Goal: Transaction & Acquisition: Purchase product/service

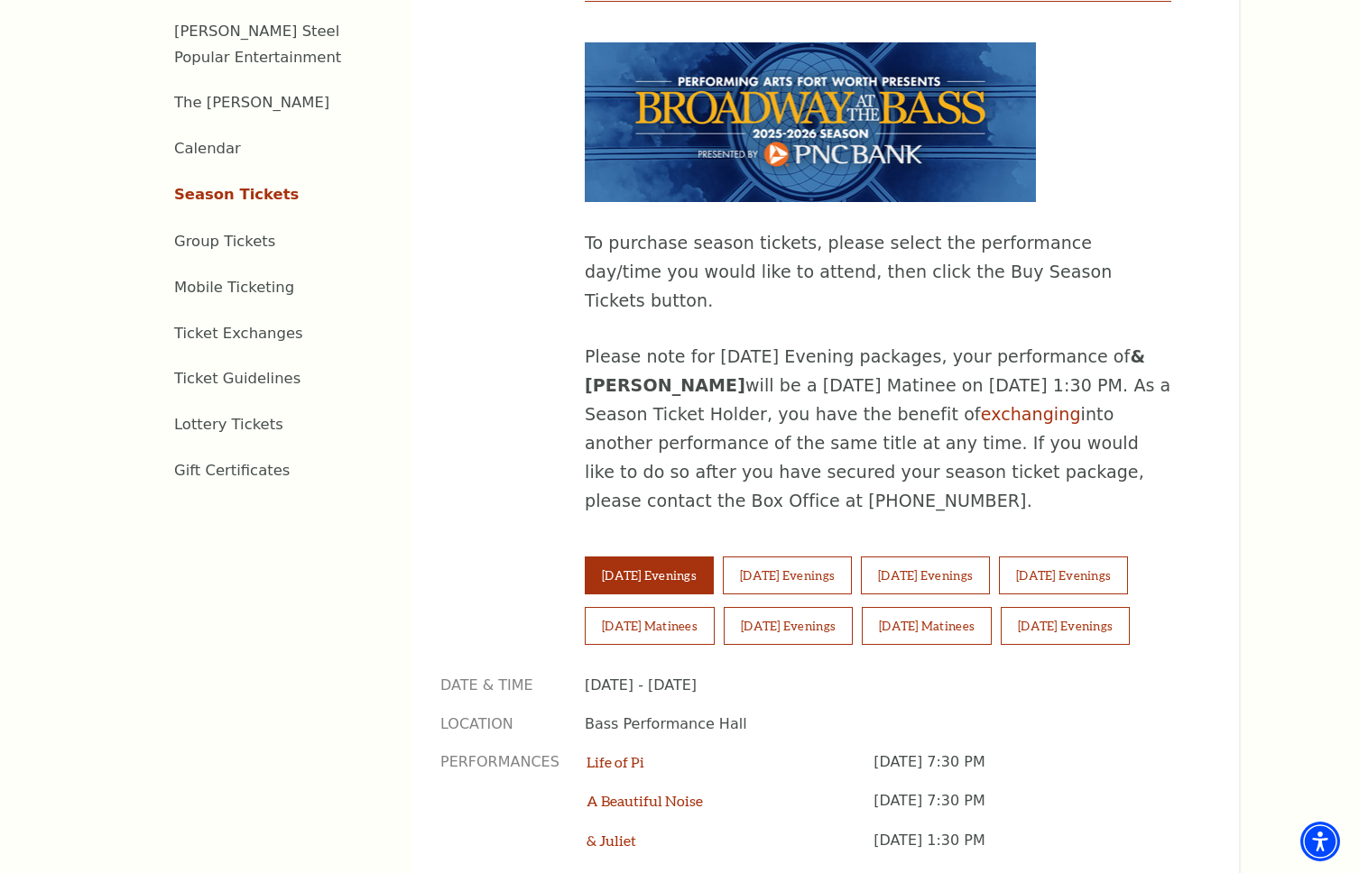
scroll to position [873, 0]
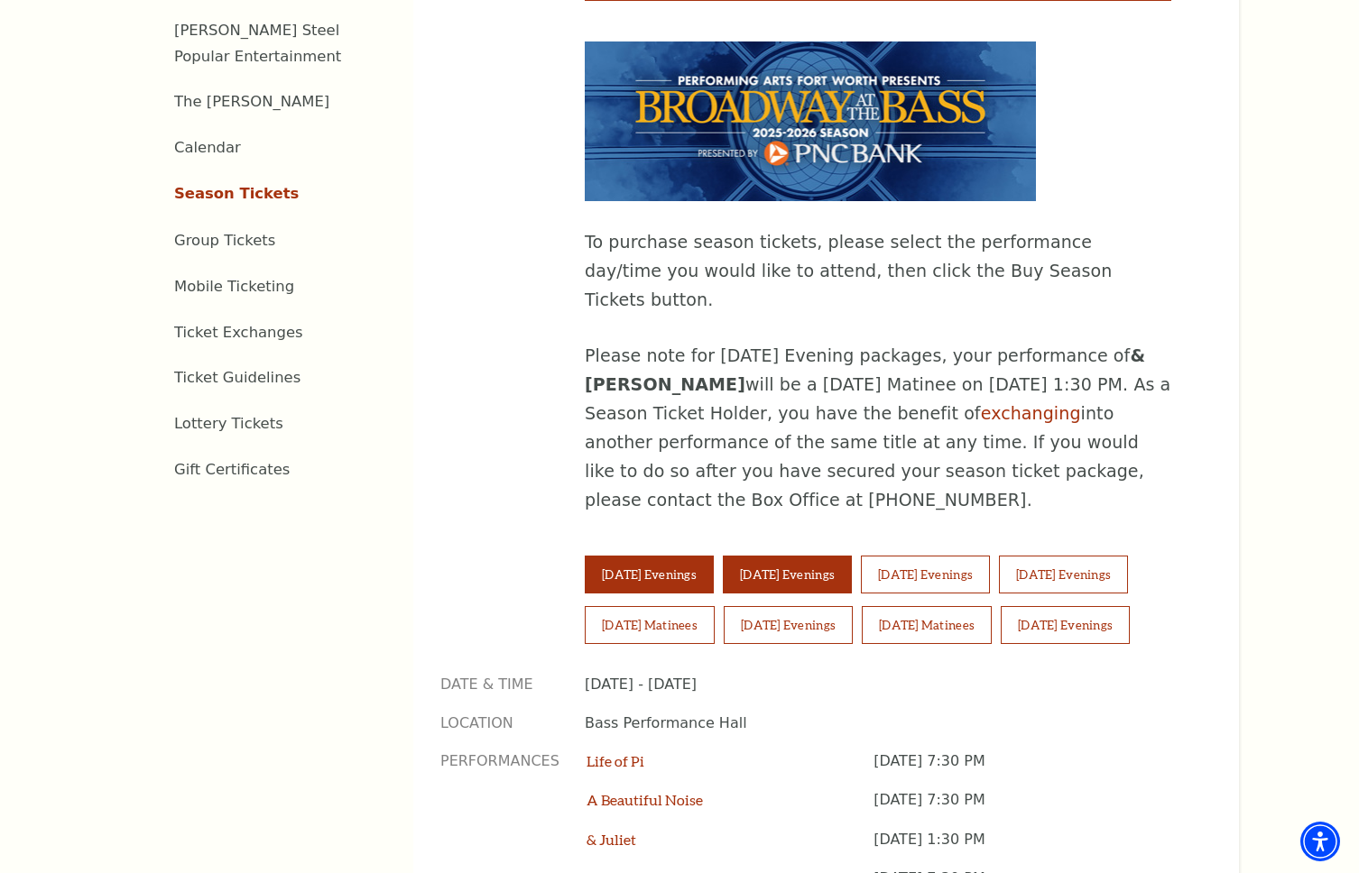
click at [827, 556] on button "[DATE] Evenings" at bounding box center [787, 575] width 129 height 38
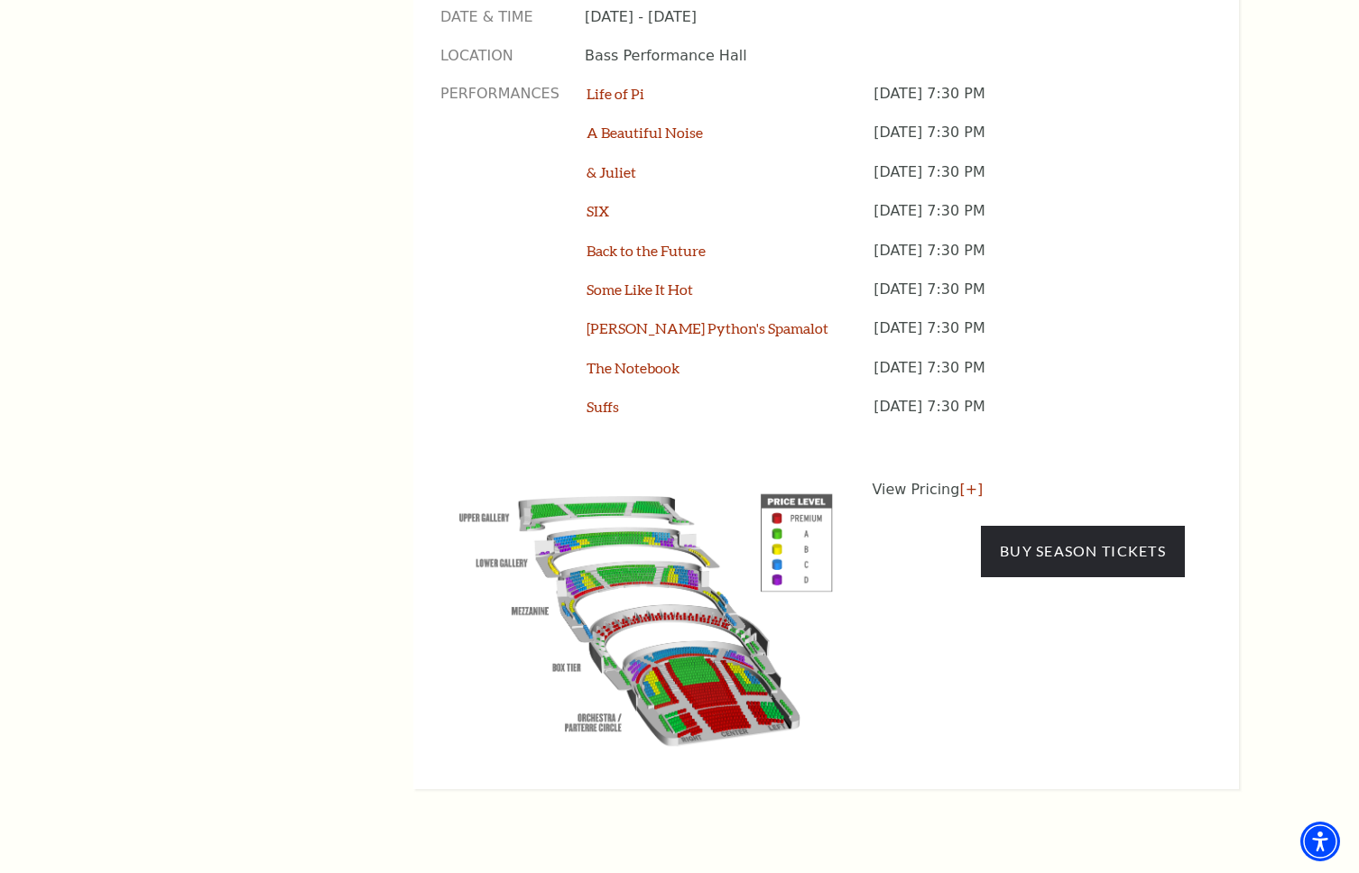
scroll to position [1548, 0]
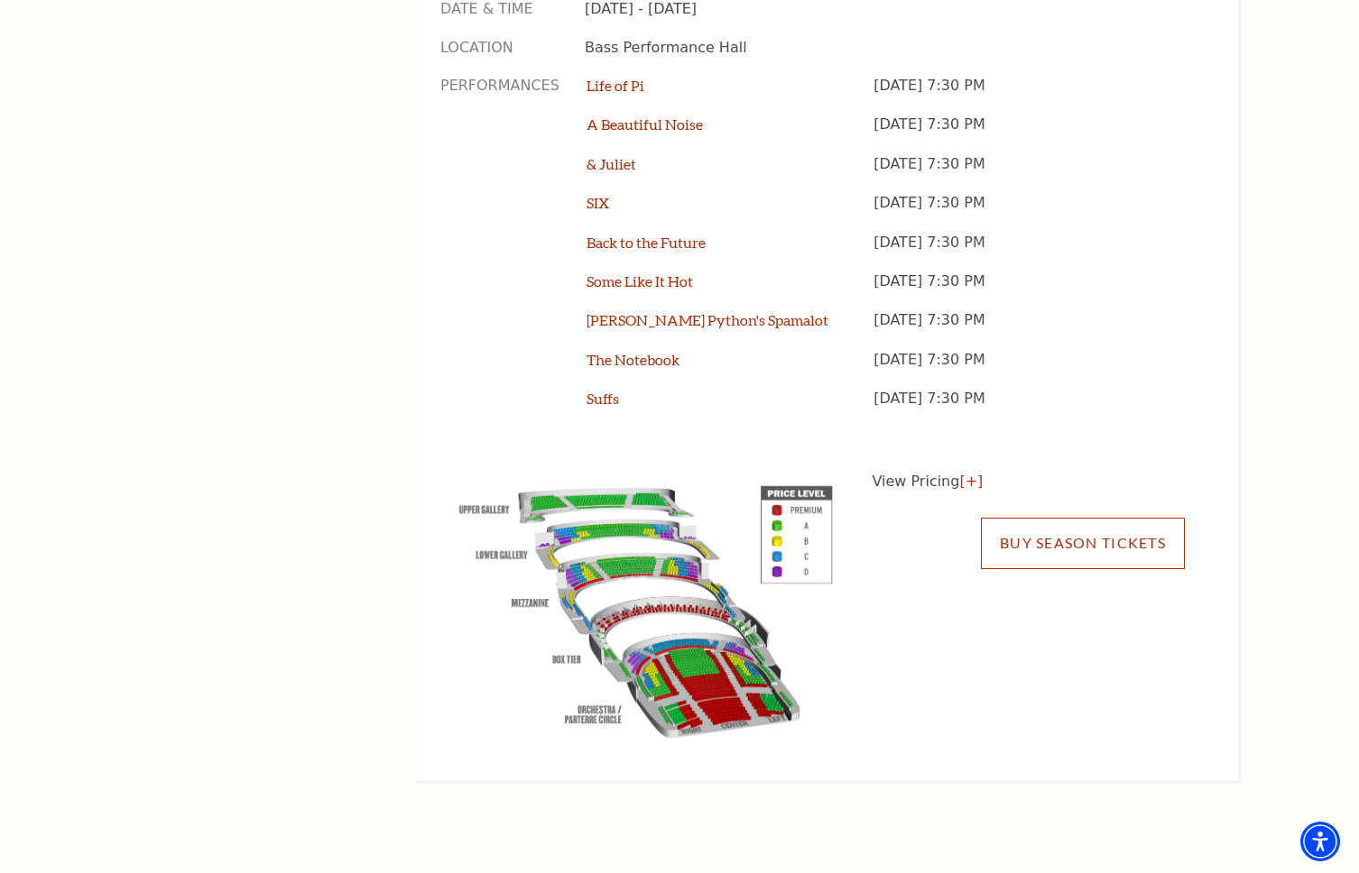
click at [1091, 518] on link "Buy Season Tickets" at bounding box center [1083, 543] width 204 height 51
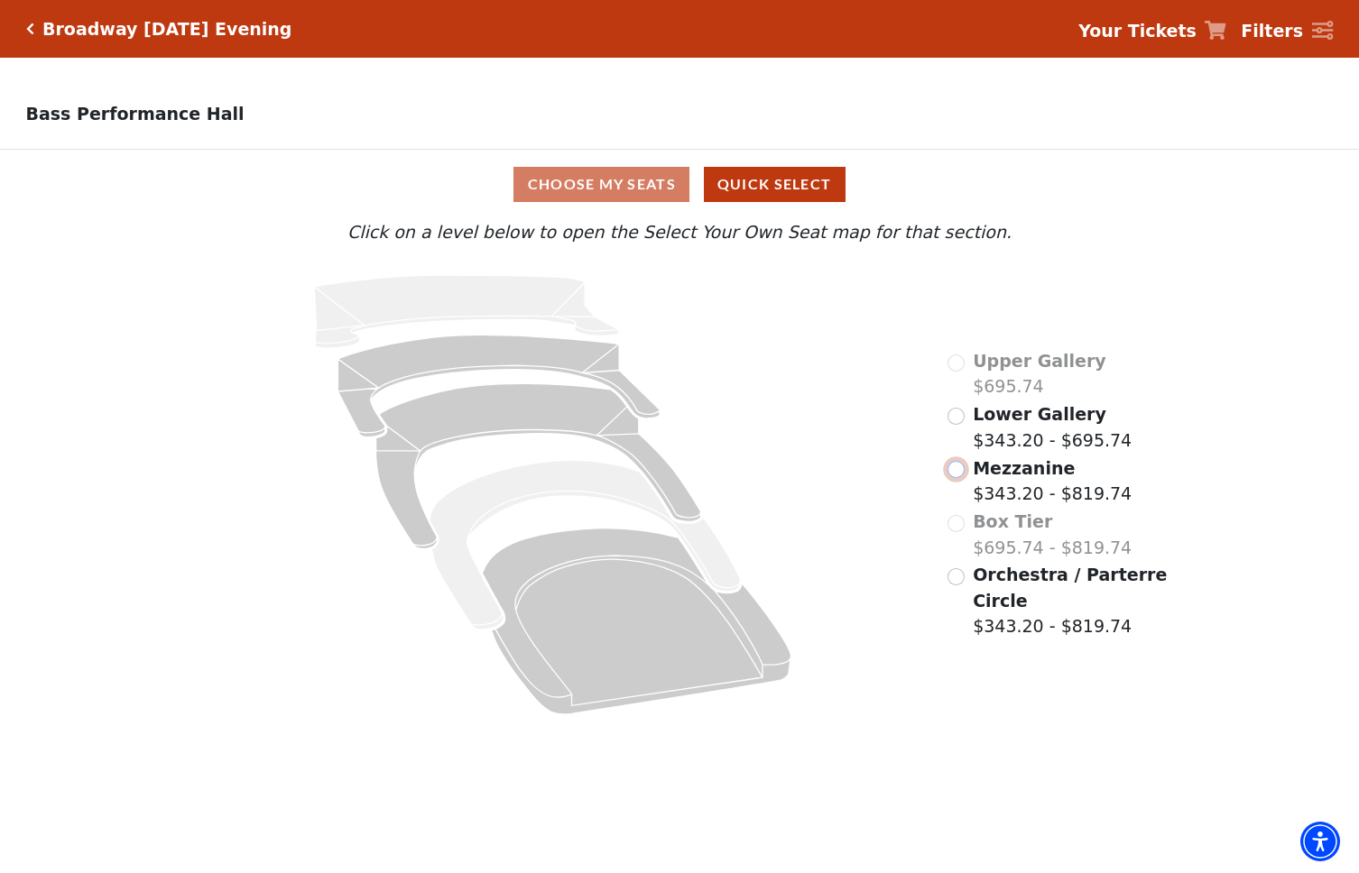
click at [960, 469] on input "Mezzanine$343.20 - $819.74\a" at bounding box center [955, 469] width 17 height 17
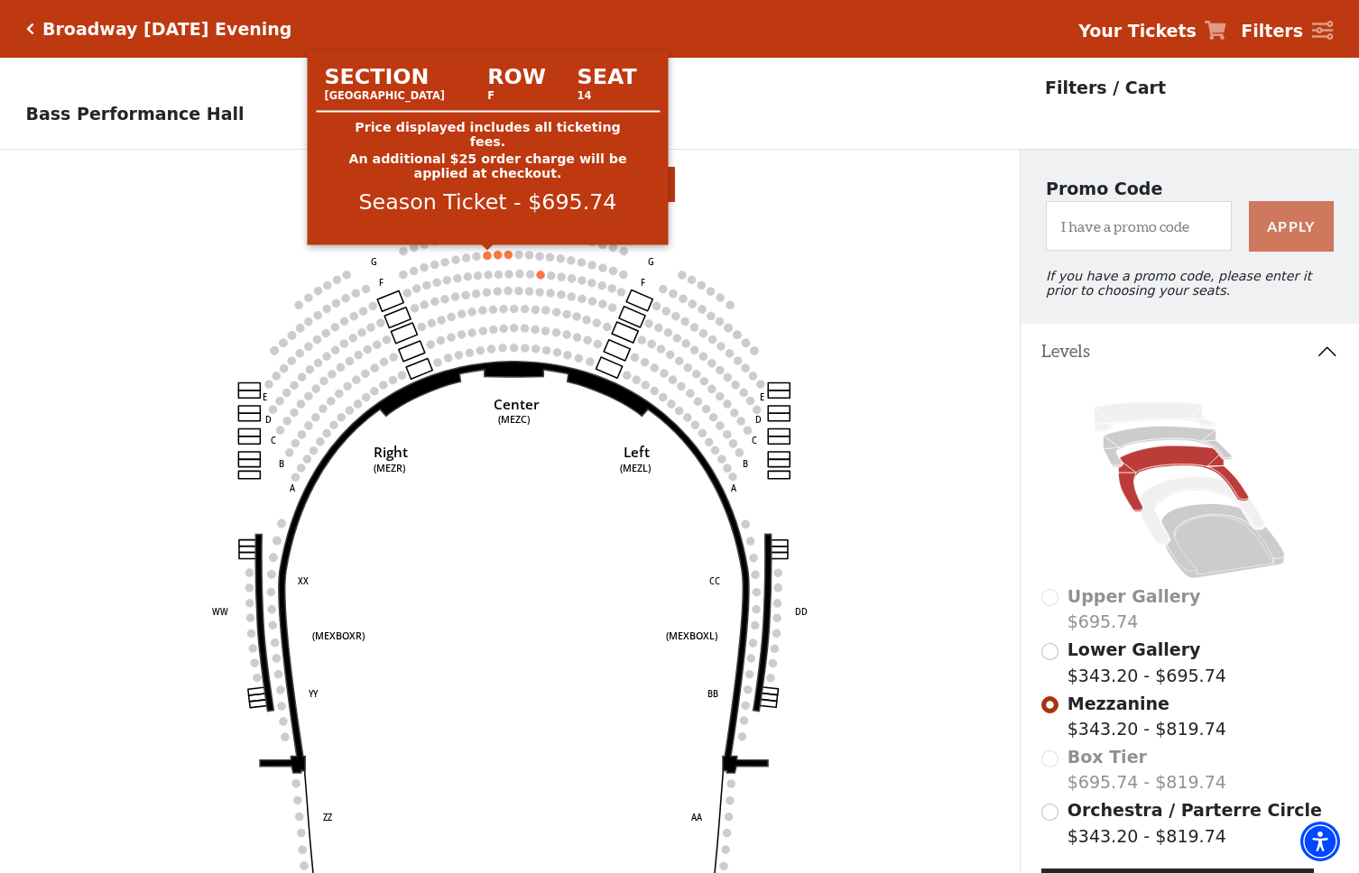
click at [488, 255] on circle at bounding box center [488, 256] width 8 height 8
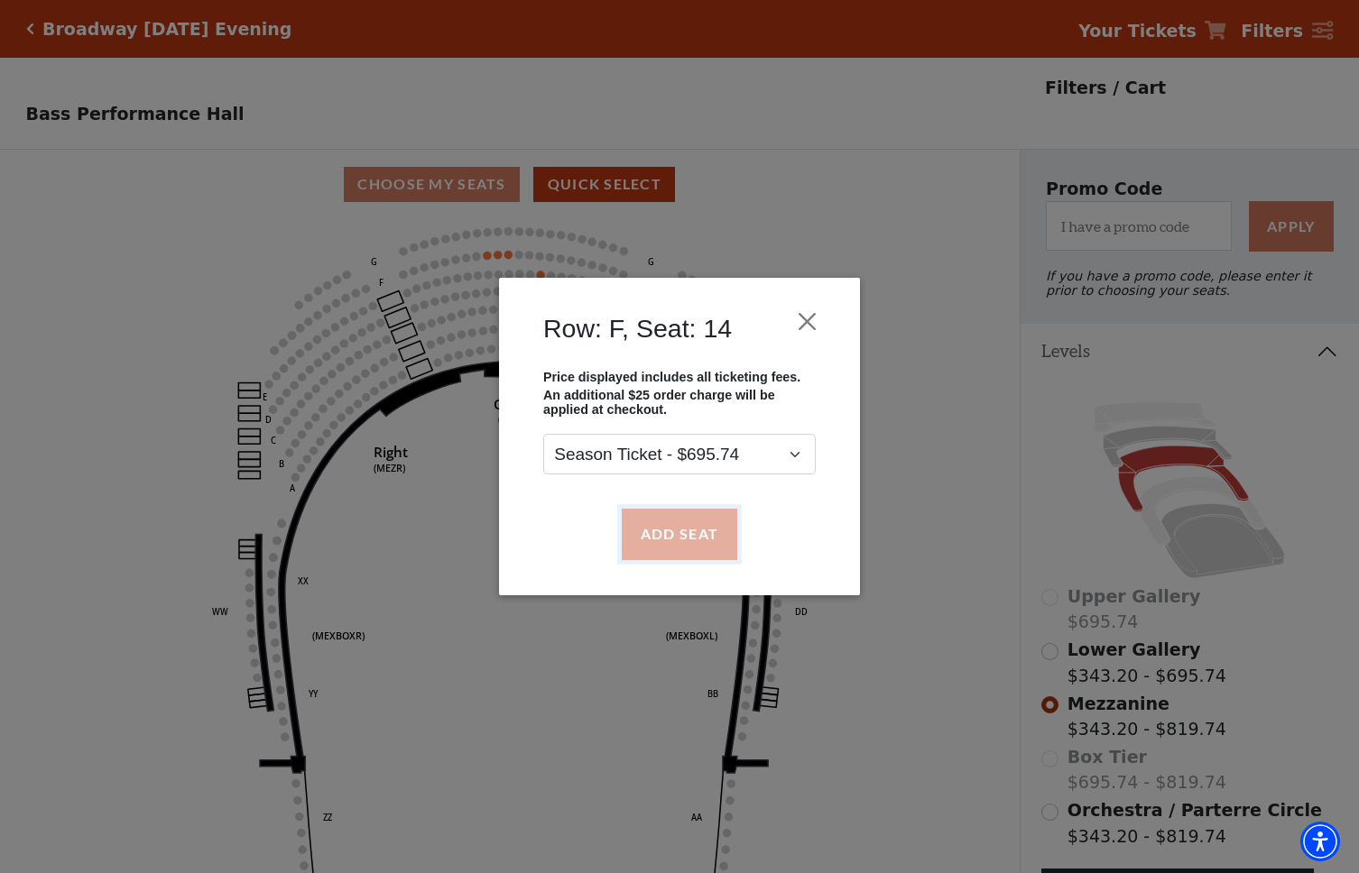
click at [698, 538] on button "Add Seat" at bounding box center [679, 534] width 115 height 51
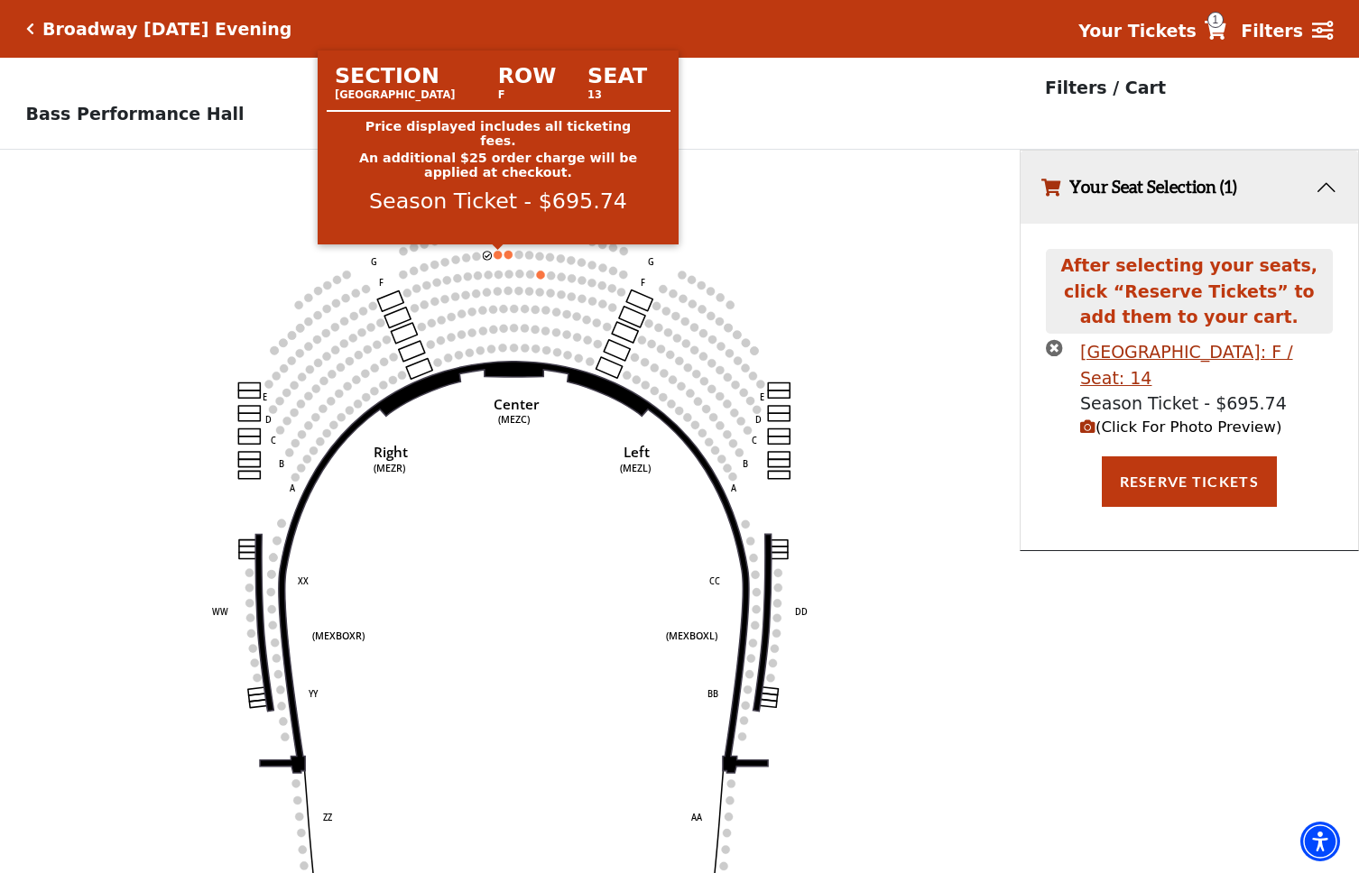
click at [499, 254] on circle at bounding box center [498, 255] width 8 height 8
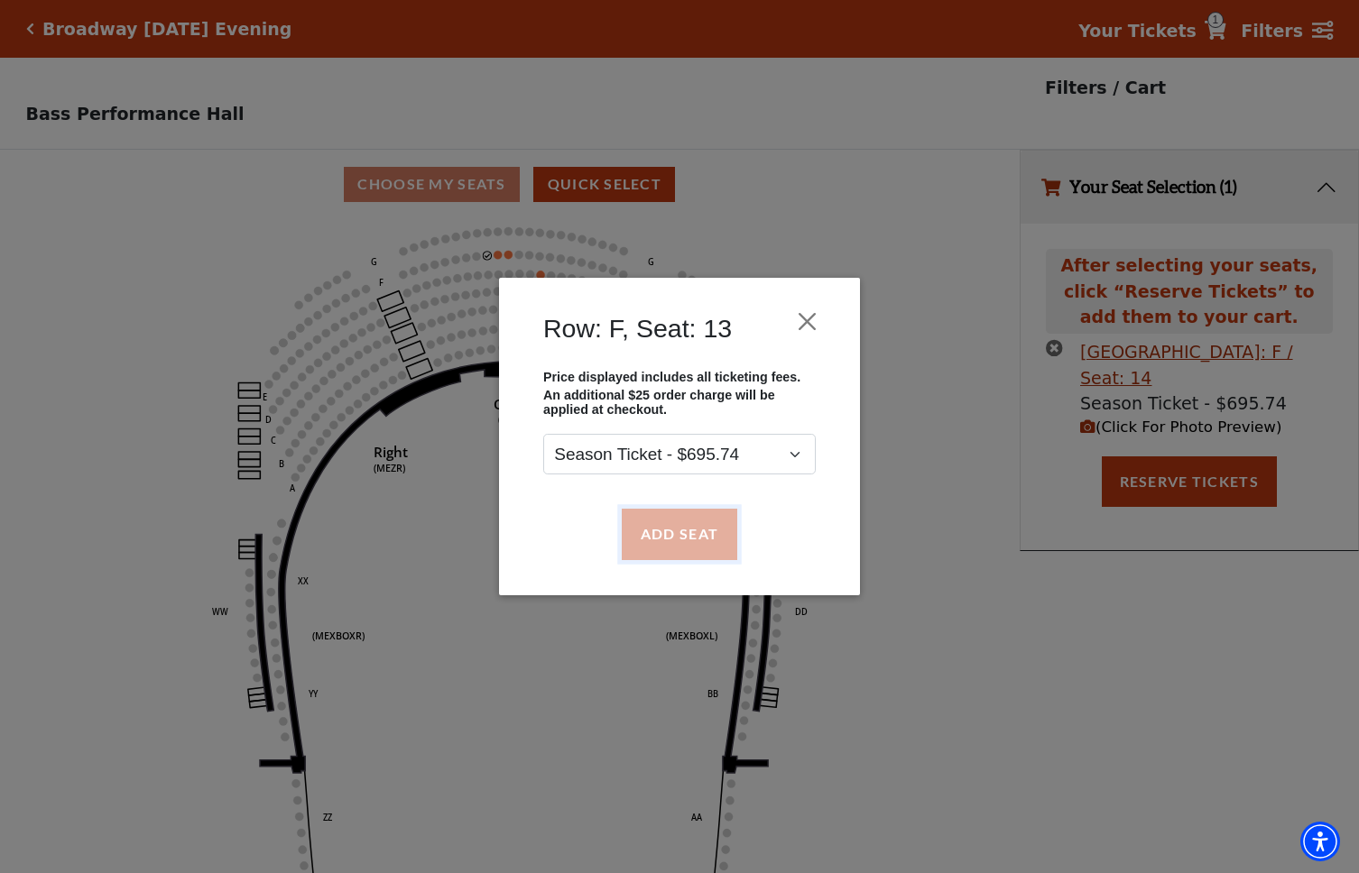
click at [676, 543] on button "Add Seat" at bounding box center [679, 534] width 115 height 51
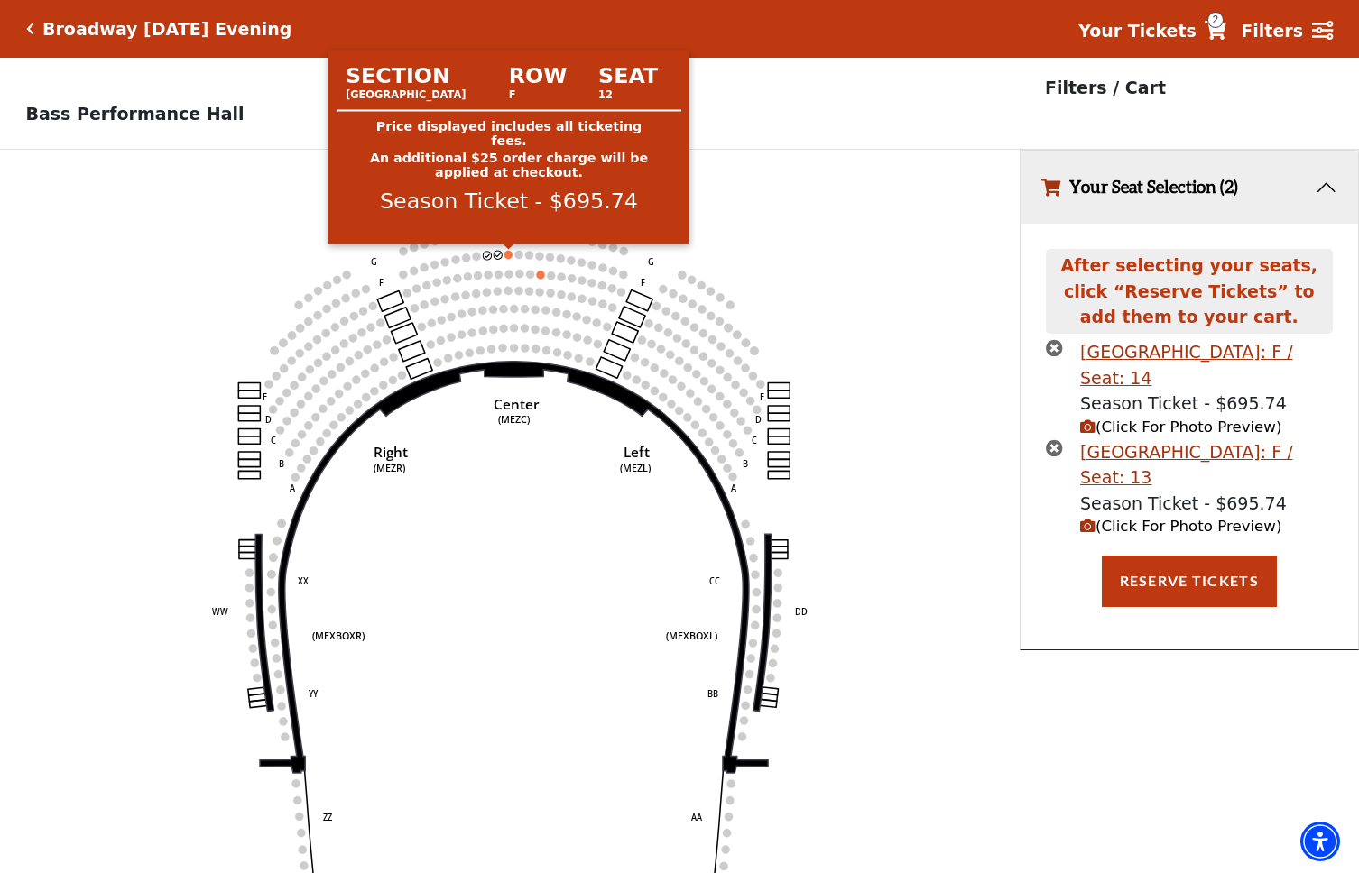
click at [510, 254] on circle at bounding box center [508, 255] width 8 height 8
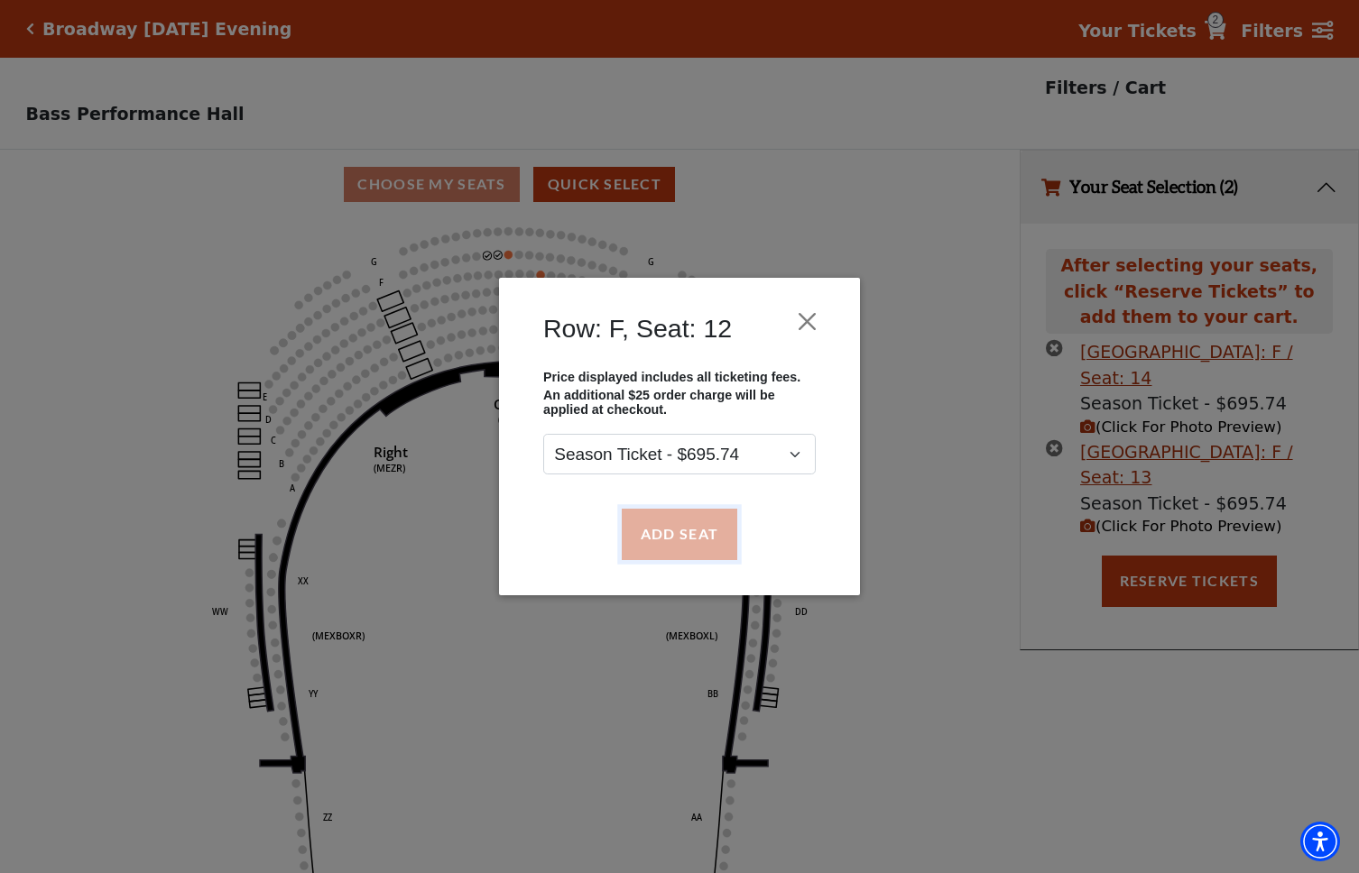
click at [705, 537] on button "Add Seat" at bounding box center [679, 534] width 115 height 51
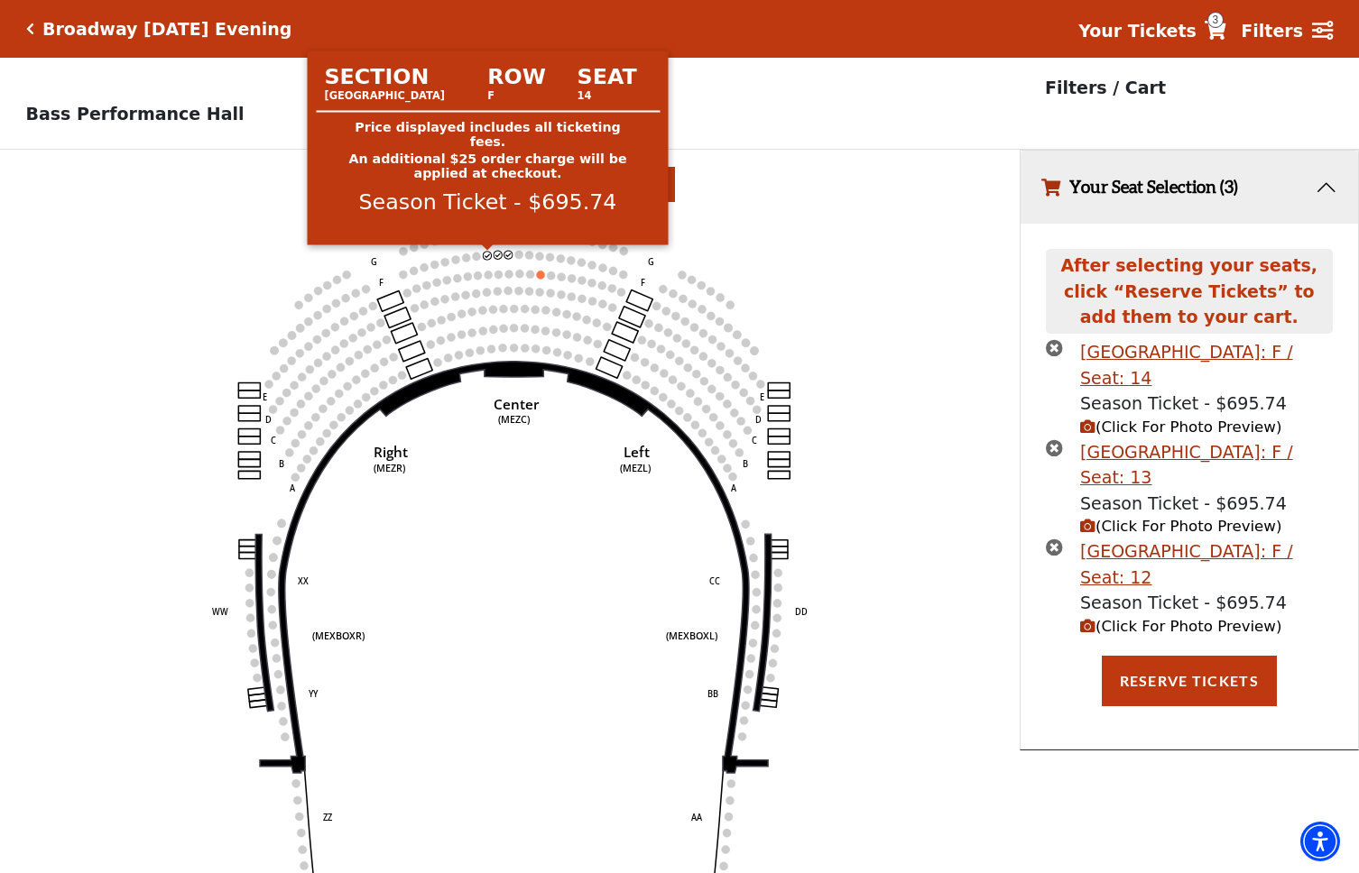
click at [485, 254] on circle at bounding box center [488, 256] width 8 height 8
click at [485, 254] on use "Seat Selected" at bounding box center [487, 255] width 9 height 9
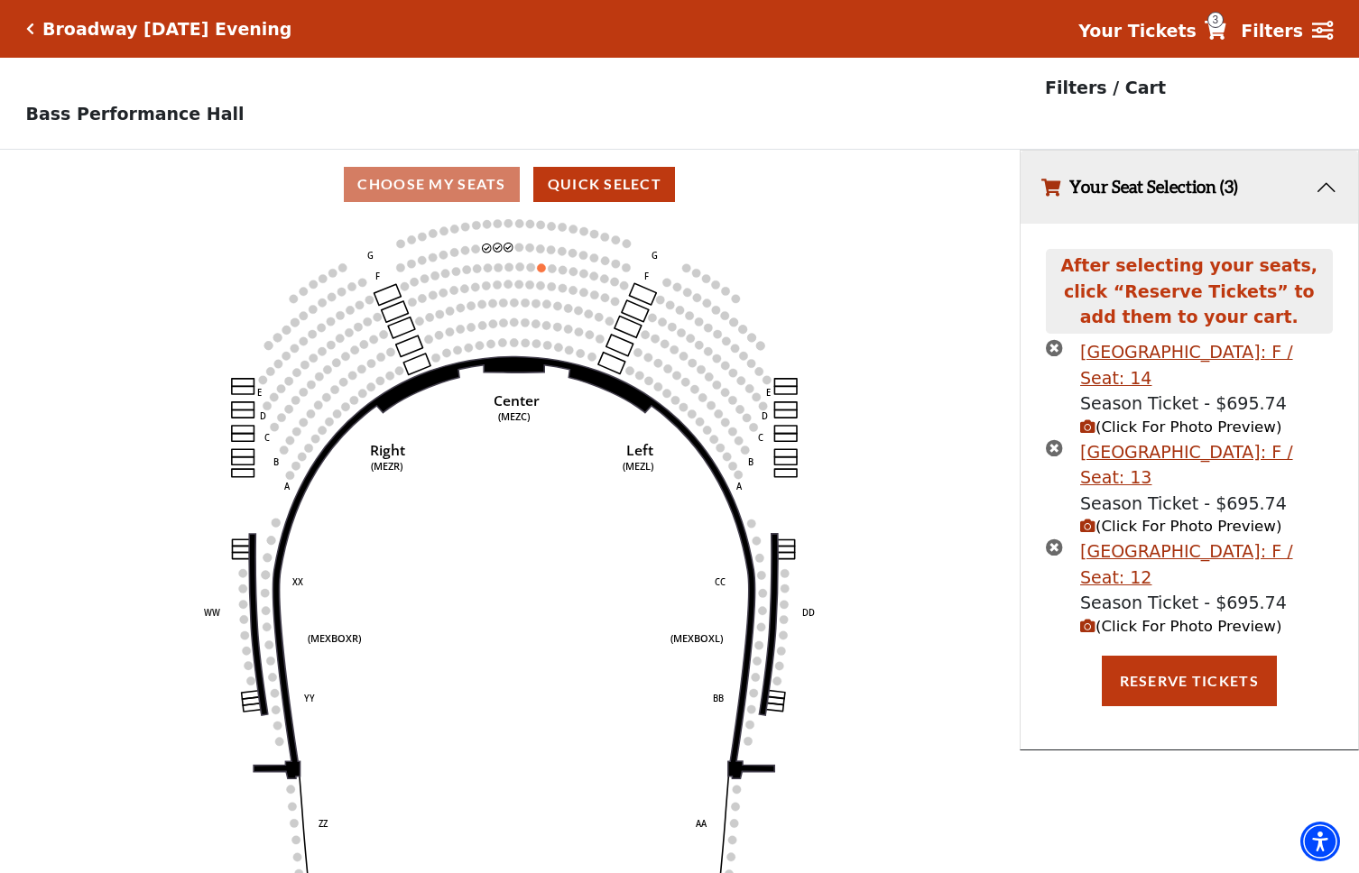
click at [490, 239] on icon "Center (MEZC) Right (MEZR) Left (MEZL) (MEXBOXR) (MEXBOXL) XX WW CC DD YY BB ZZ…" at bounding box center [510, 552] width 918 height 666
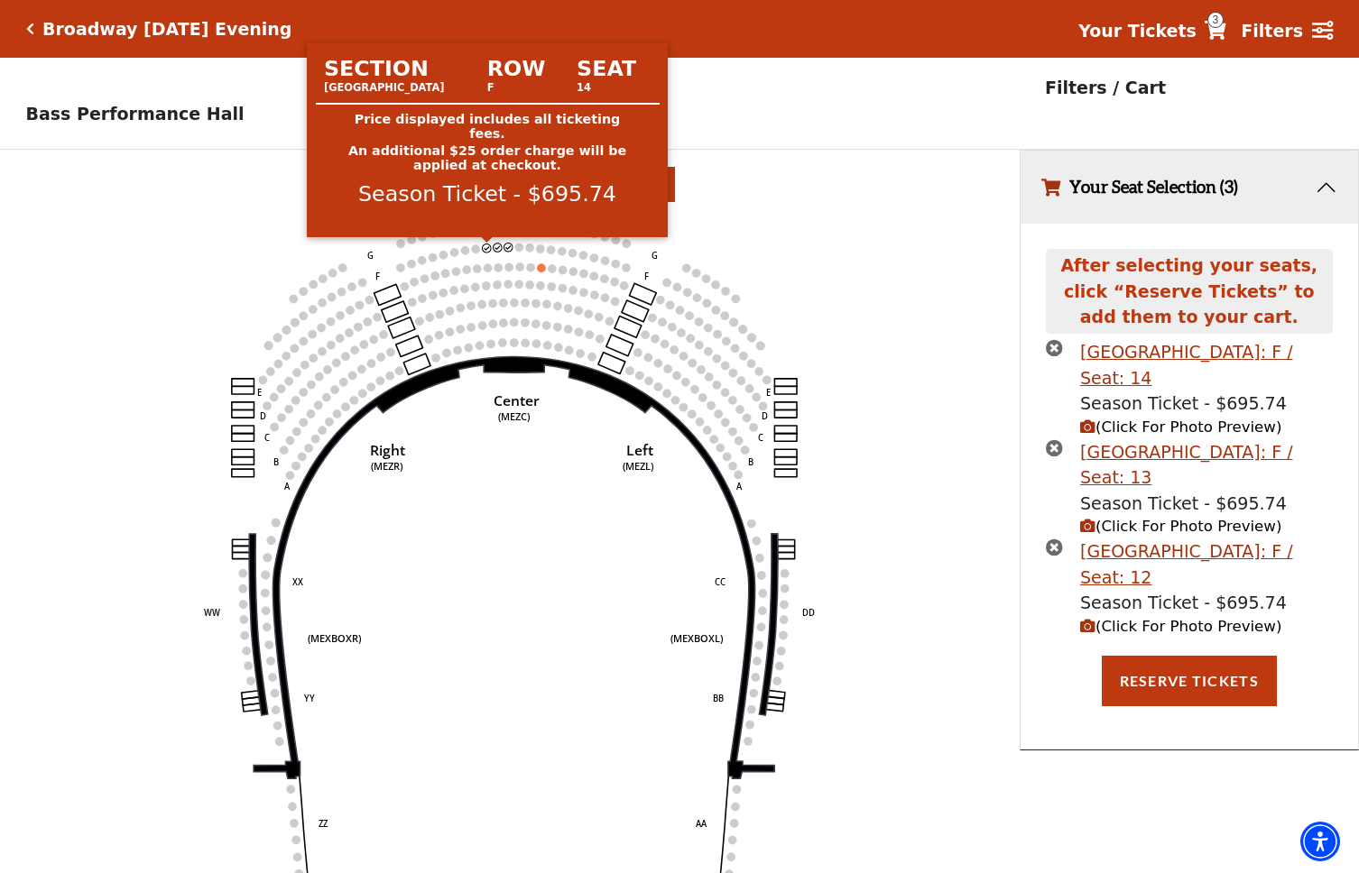
click at [486, 248] on circle at bounding box center [487, 248] width 8 height 8
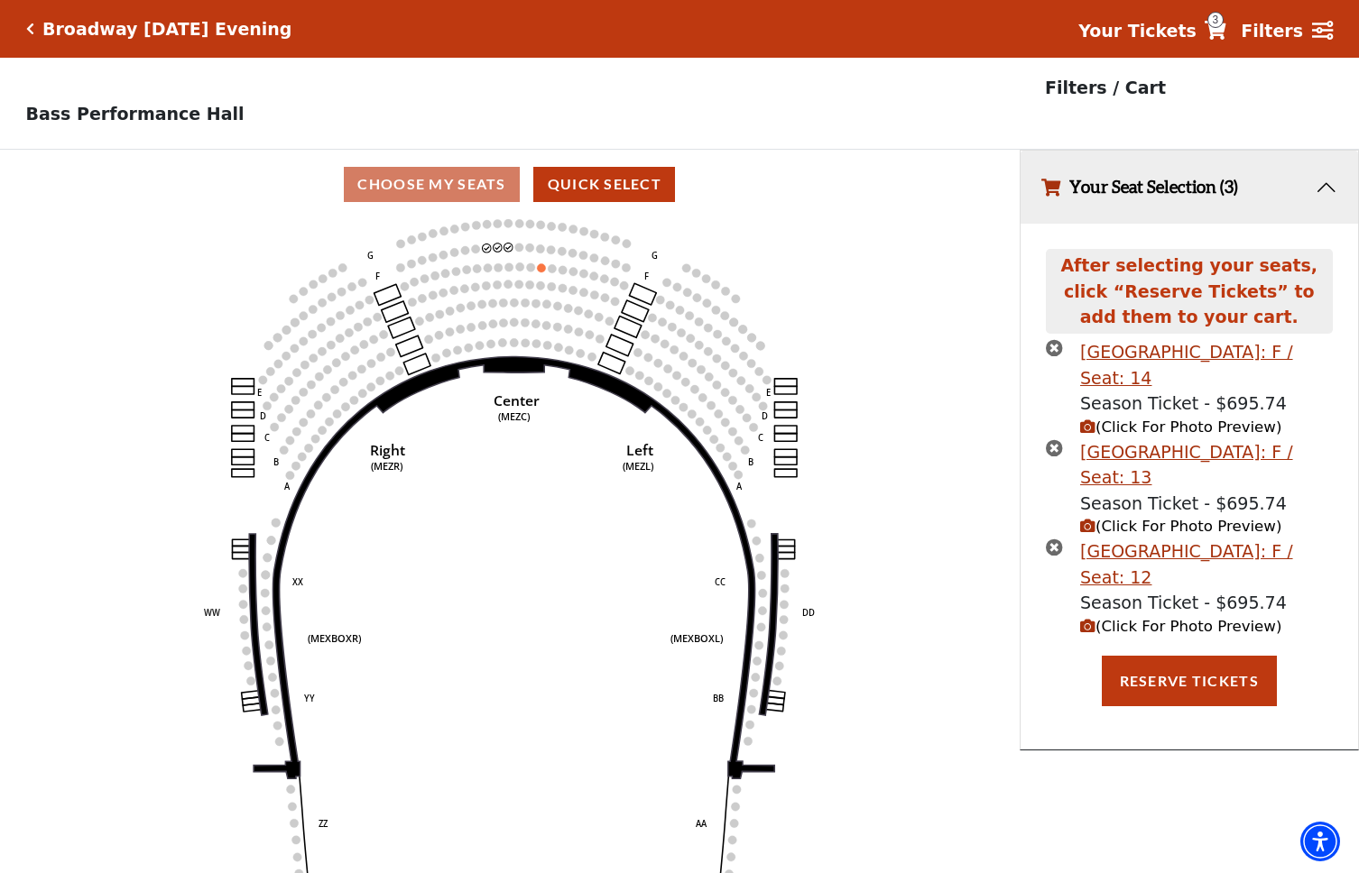
click at [935, 341] on icon "Center (MEZC) Right (MEZR) Left (MEZL) (MEXBOXR) (MEXBOXL) XX WW CC DD YY BB ZZ…" at bounding box center [510, 552] width 918 height 666
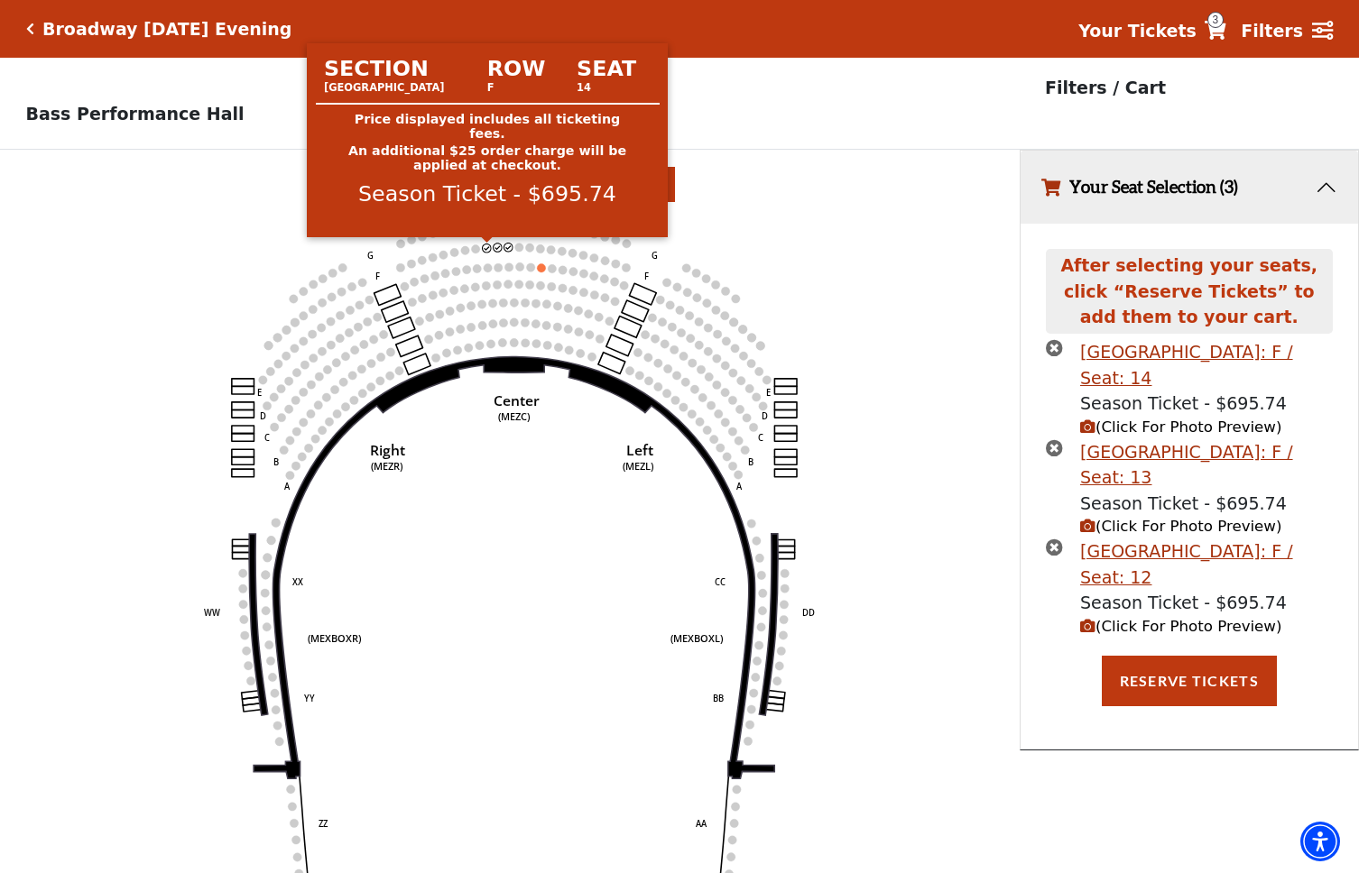
click at [489, 246] on circle at bounding box center [487, 248] width 8 height 8
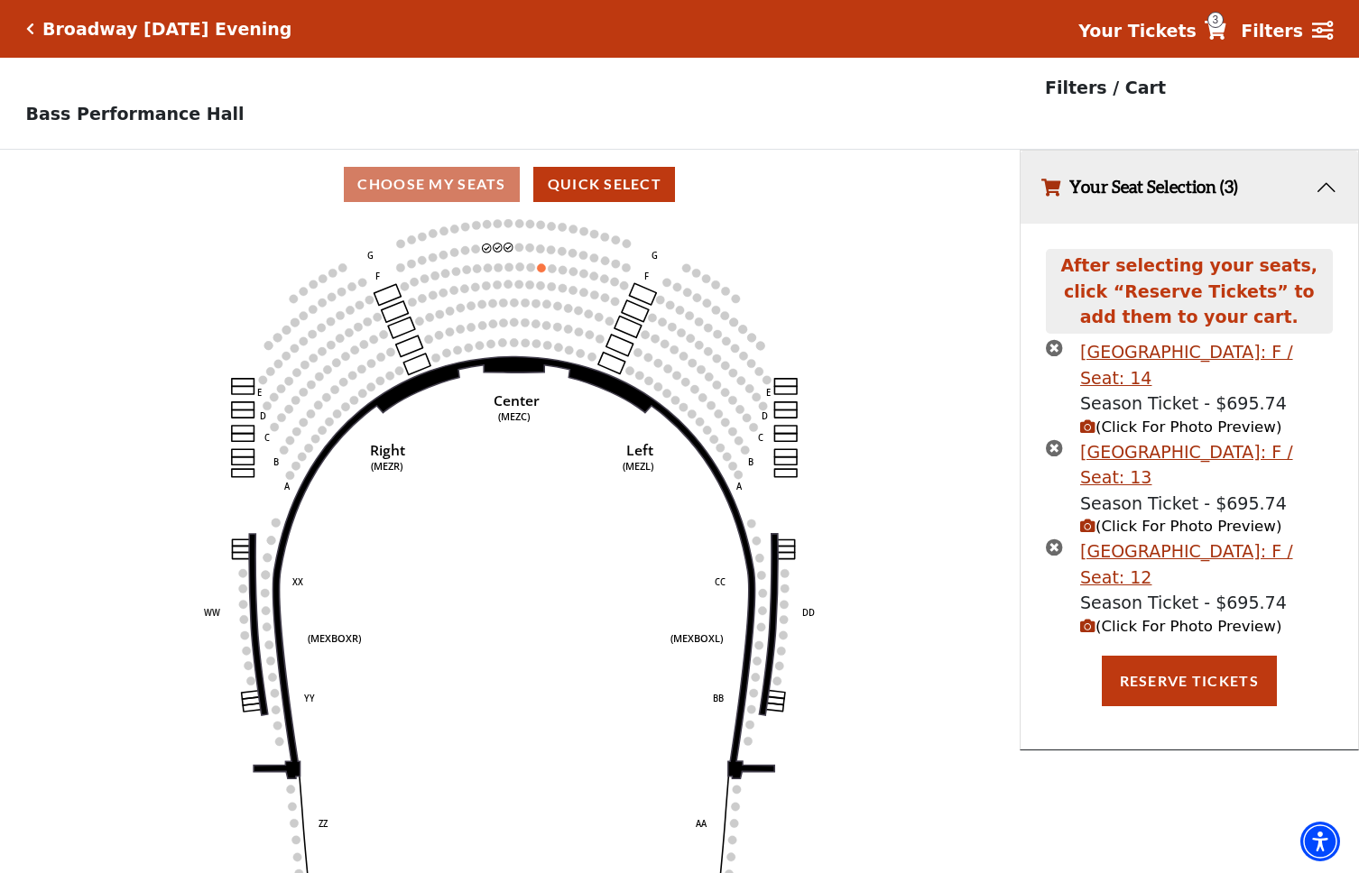
click at [1050, 342] on icon "times-circle" at bounding box center [1054, 347] width 17 height 17
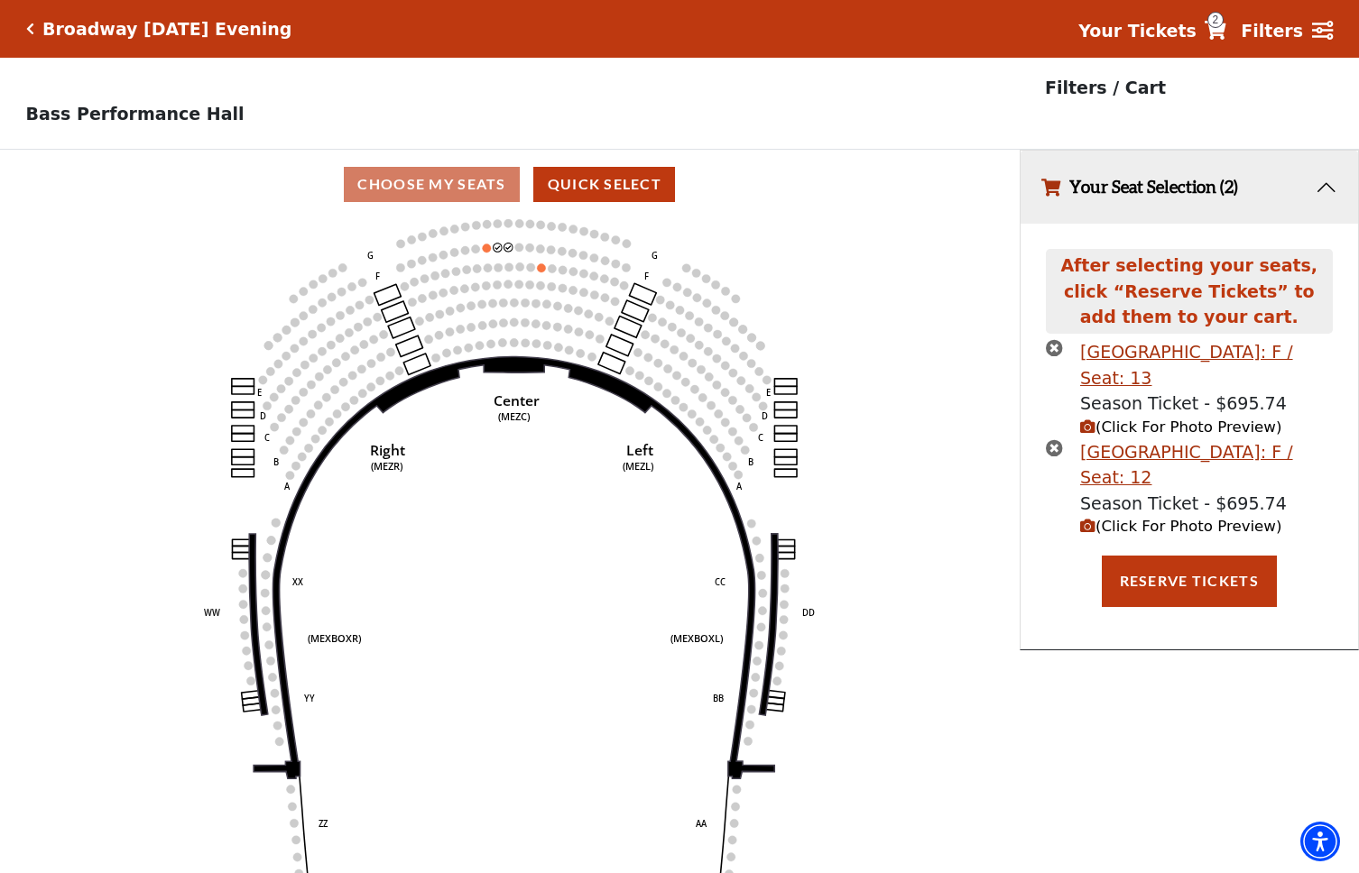
click at [1053, 346] on icon "times-circle" at bounding box center [1054, 347] width 17 height 17
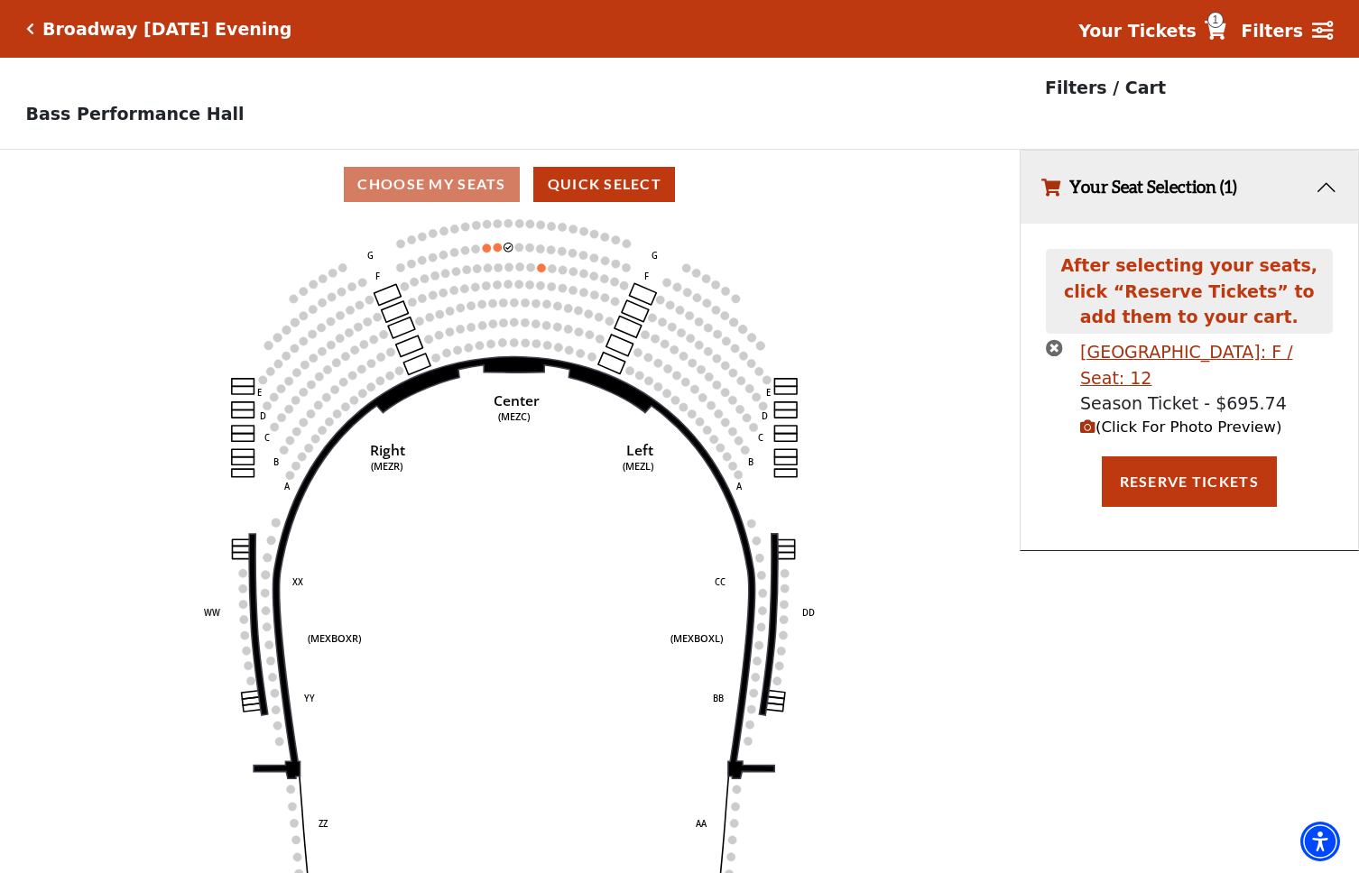
click at [1050, 347] on icon "times-circle" at bounding box center [1054, 347] width 17 height 17
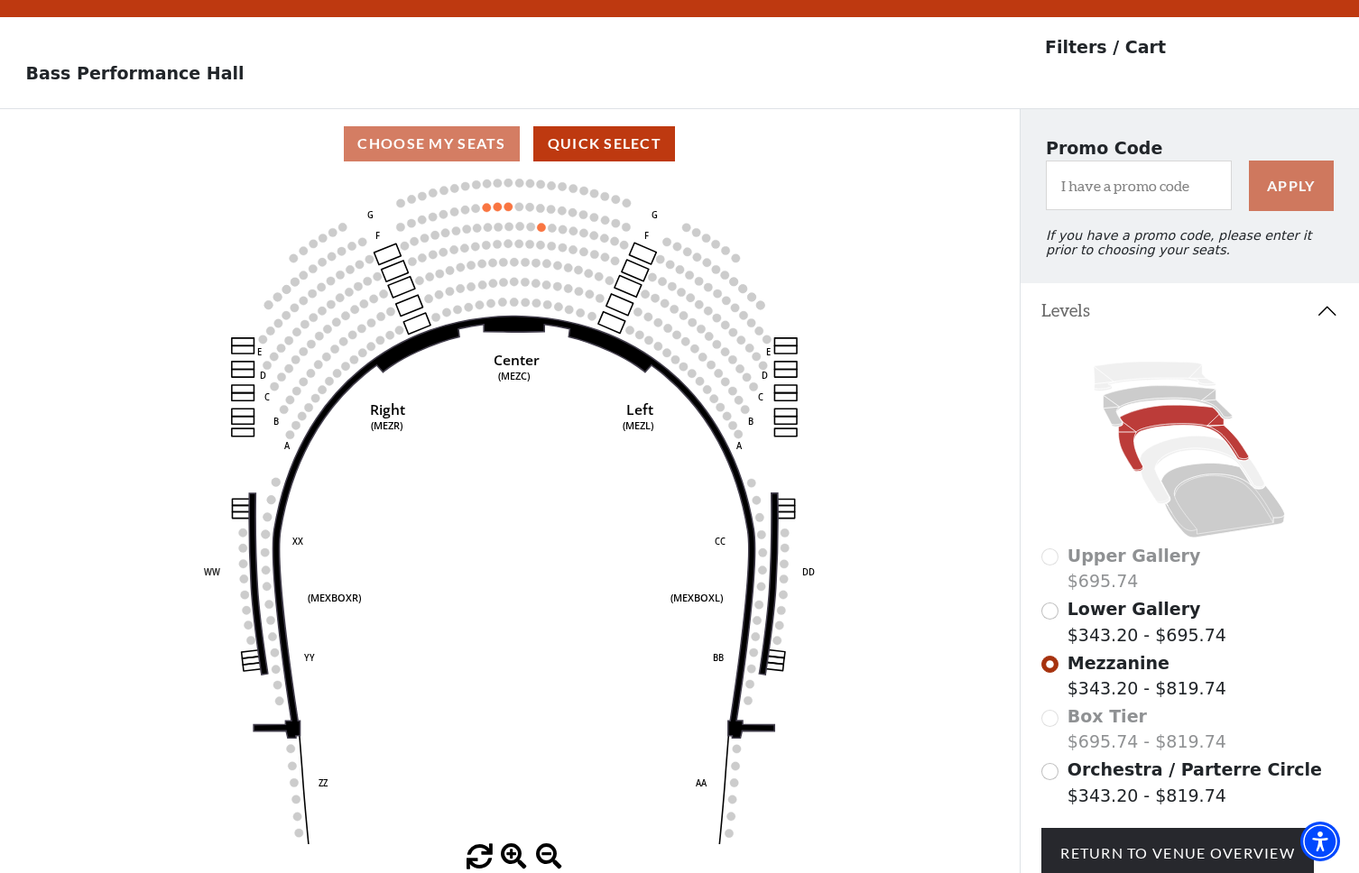
scroll to position [53, 0]
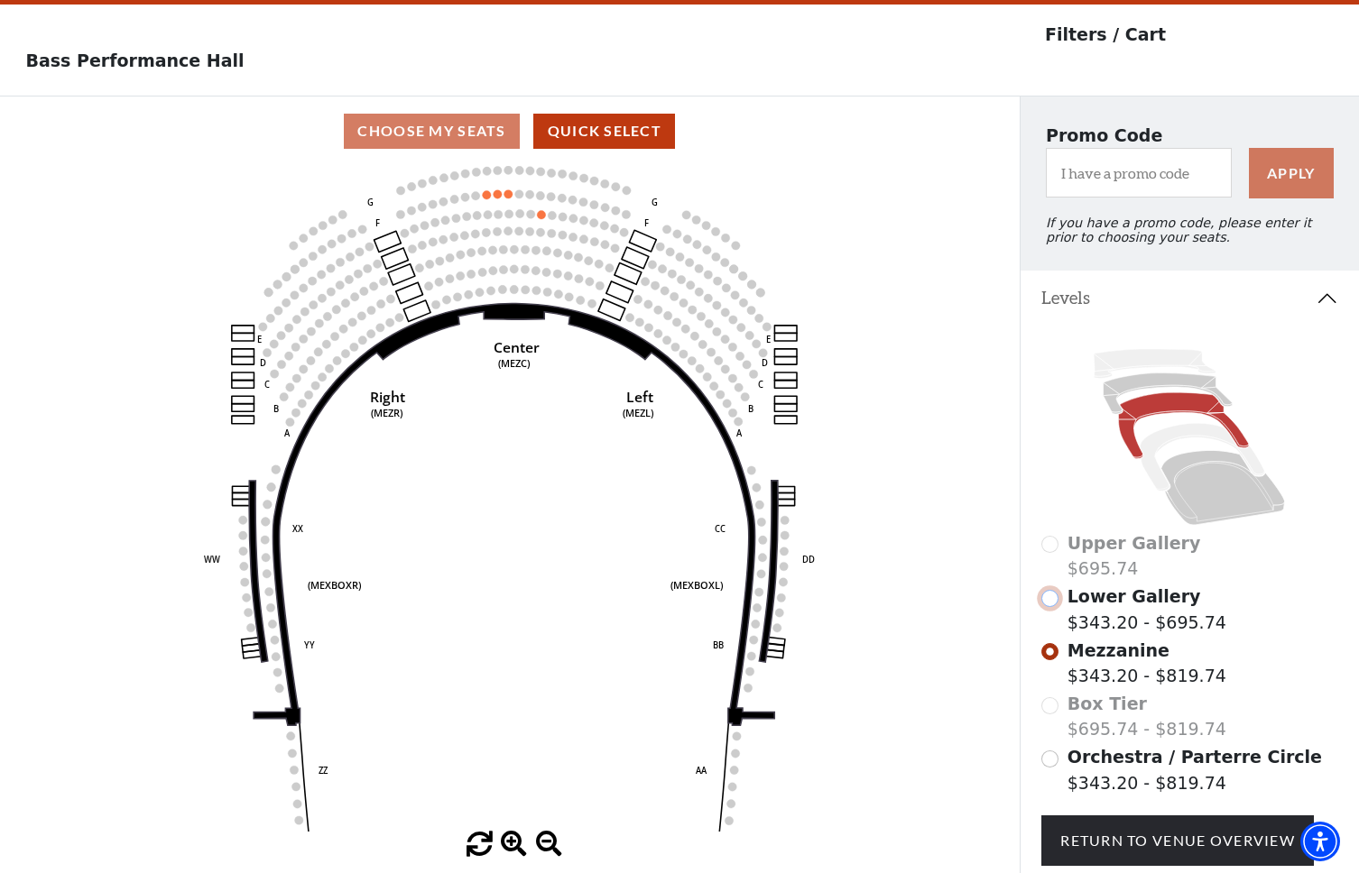
click at [1049, 602] on input "Lower Gallery$343.20 - $695.74\a" at bounding box center [1049, 598] width 17 height 17
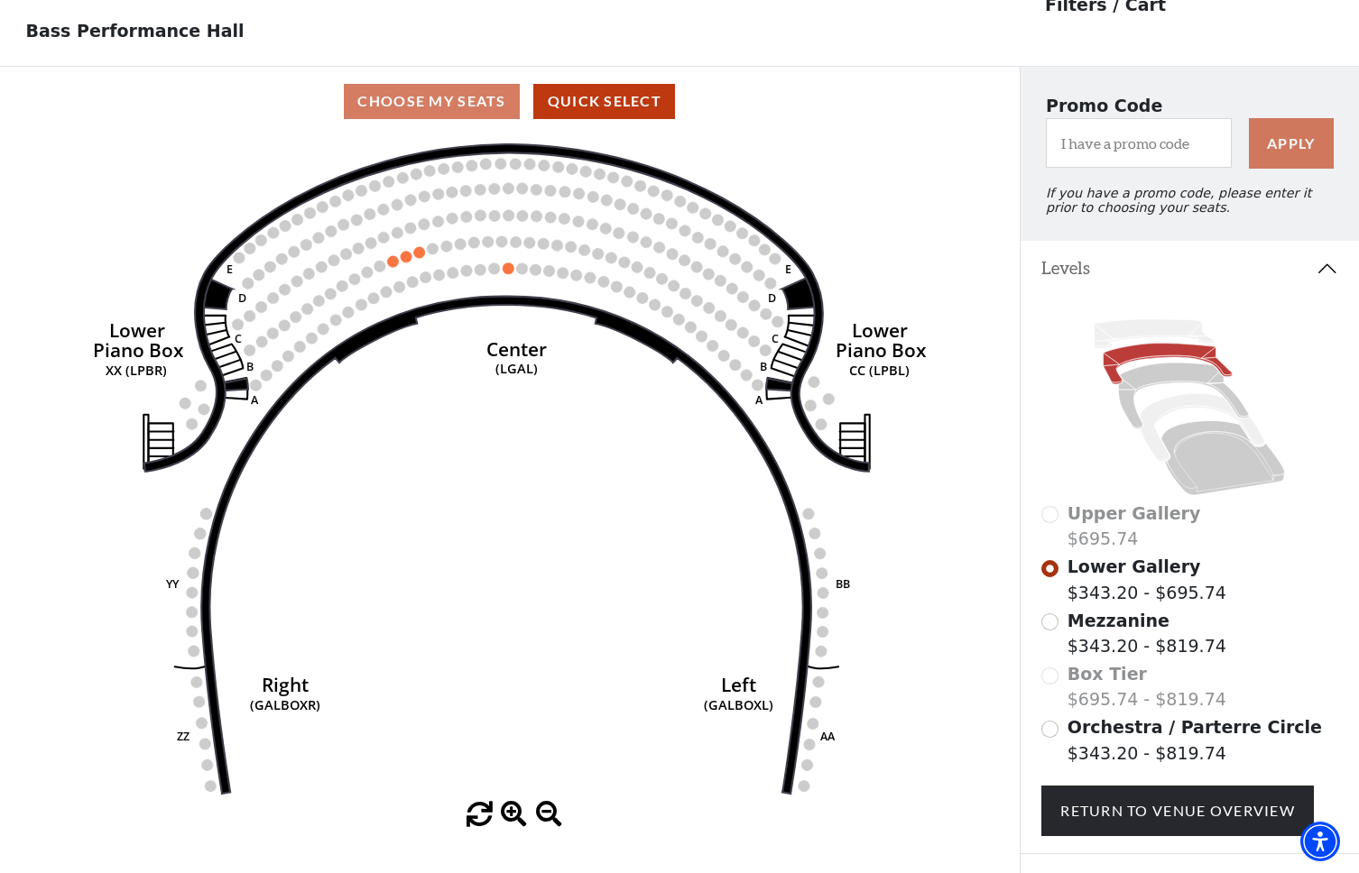
scroll to position [83, 0]
click at [1049, 729] on input "Orchestra / Parterre Circle$343.20 - $819.74\a" at bounding box center [1049, 729] width 17 height 17
